Goal: Transaction & Acquisition: Book appointment/travel/reservation

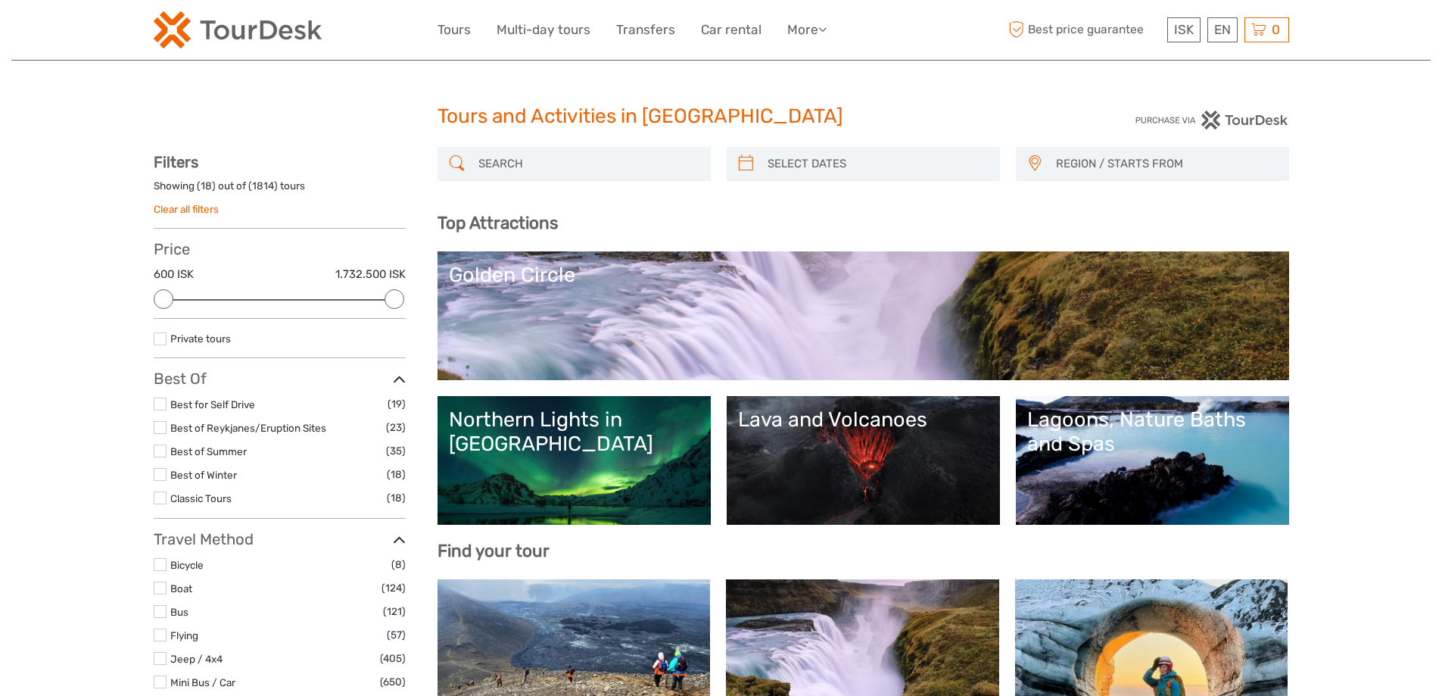
select select
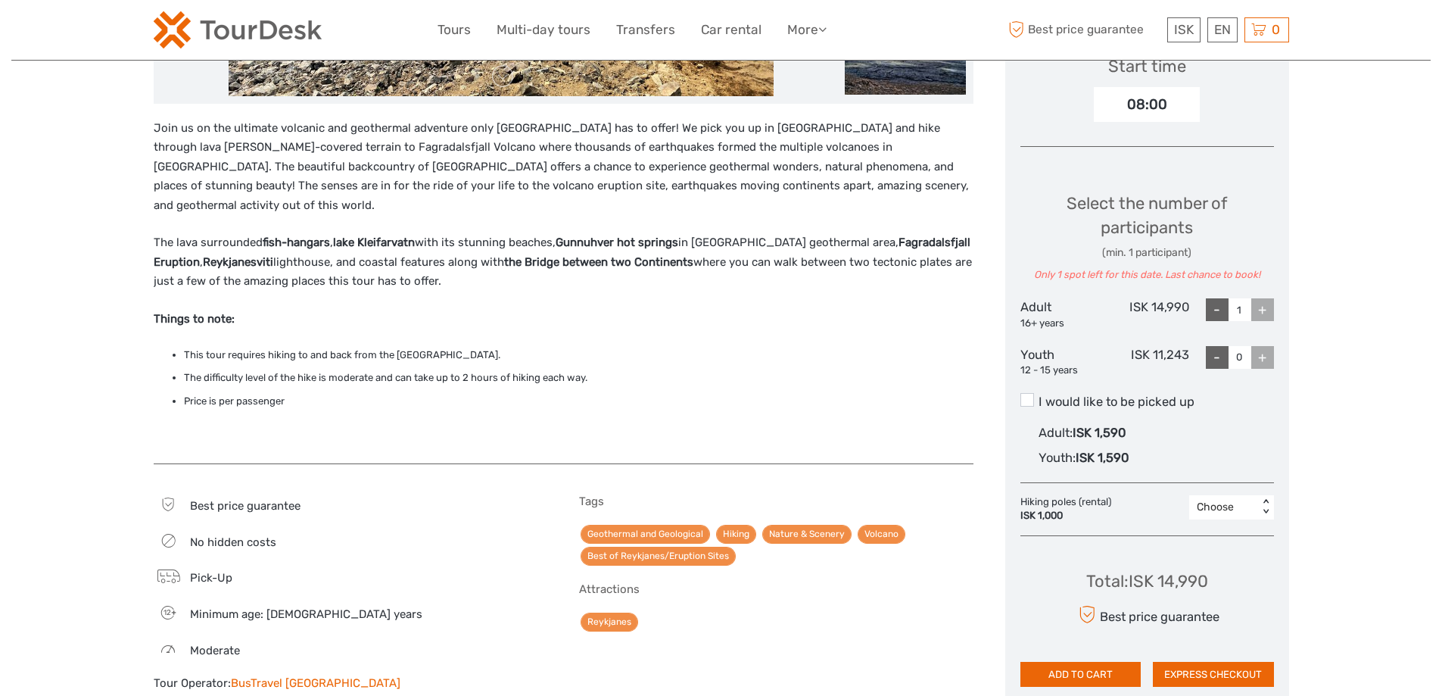
click at [258, 676] on link "BusTravel [GEOGRAPHIC_DATA]" at bounding box center [316, 683] width 170 height 14
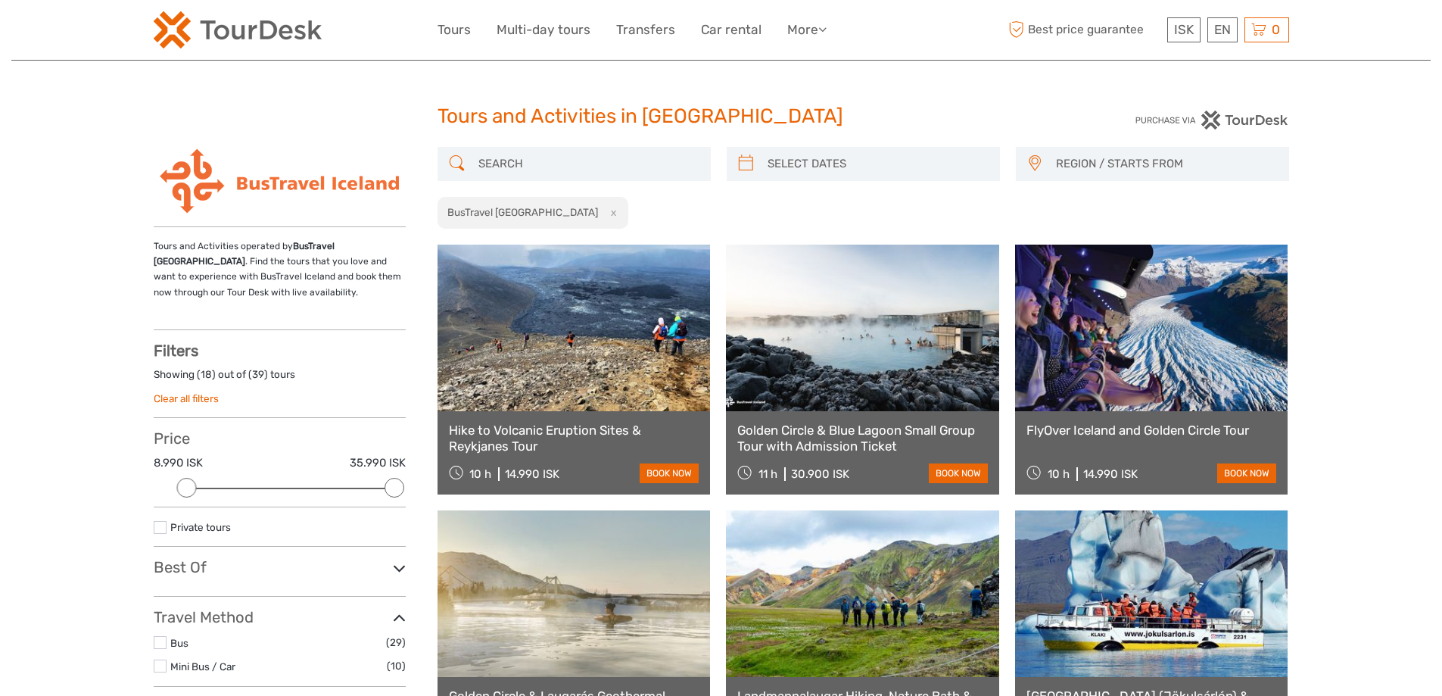
select select
